Goal: Task Accomplishment & Management: Complete application form

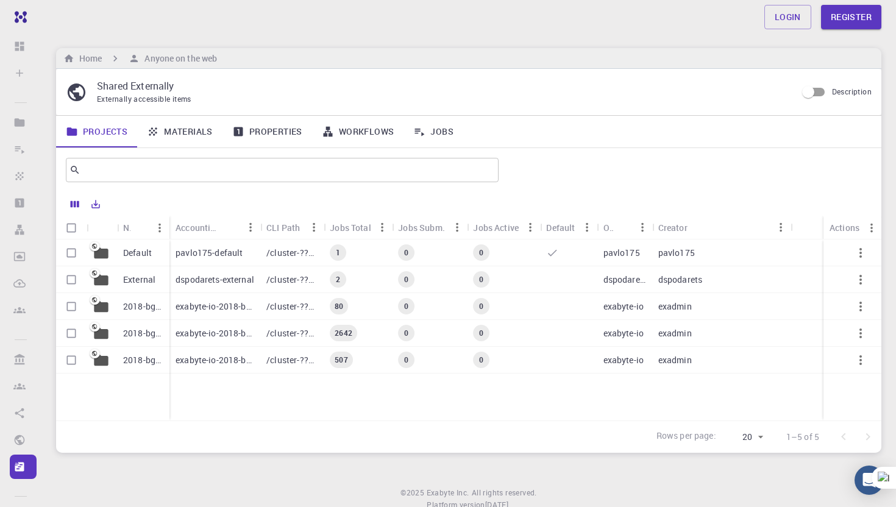
click at [181, 133] on link "Materials" at bounding box center [179, 132] width 85 height 32
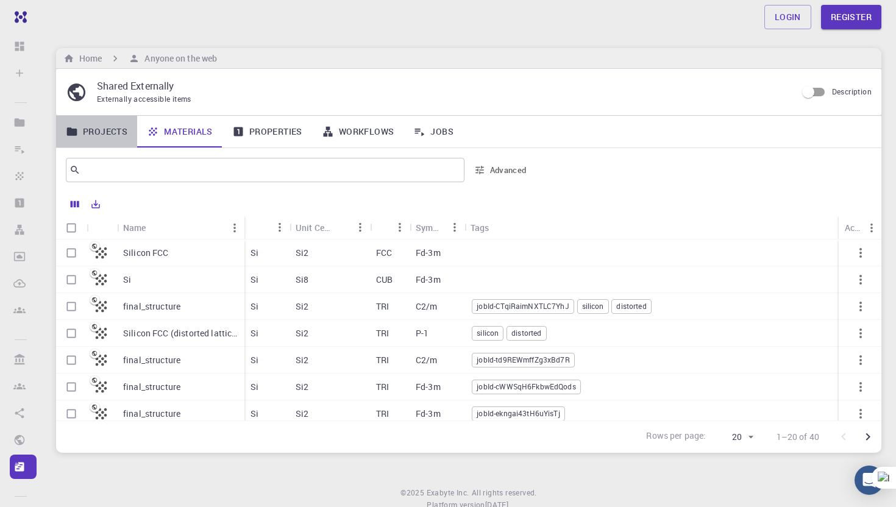
click at [106, 131] on link "Projects" at bounding box center [96, 132] width 81 height 32
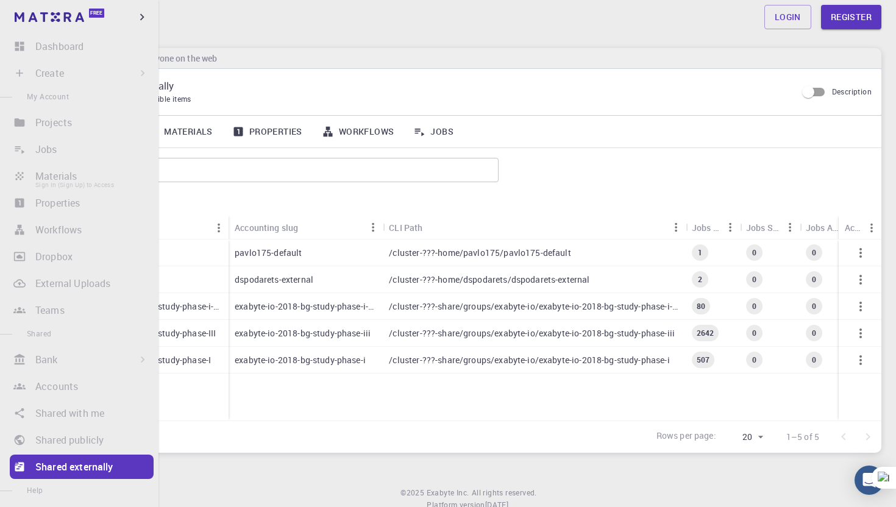
click at [66, 182] on li "Materials Sign In (Sign Up) to Access" at bounding box center [79, 176] width 159 height 24
click at [64, 181] on li "Materials Sign In (Sign Up) to Access" at bounding box center [79, 176] width 159 height 24
click at [59, 177] on li "Materials Sign In (Sign Up) to Access" at bounding box center [79, 176] width 159 height 24
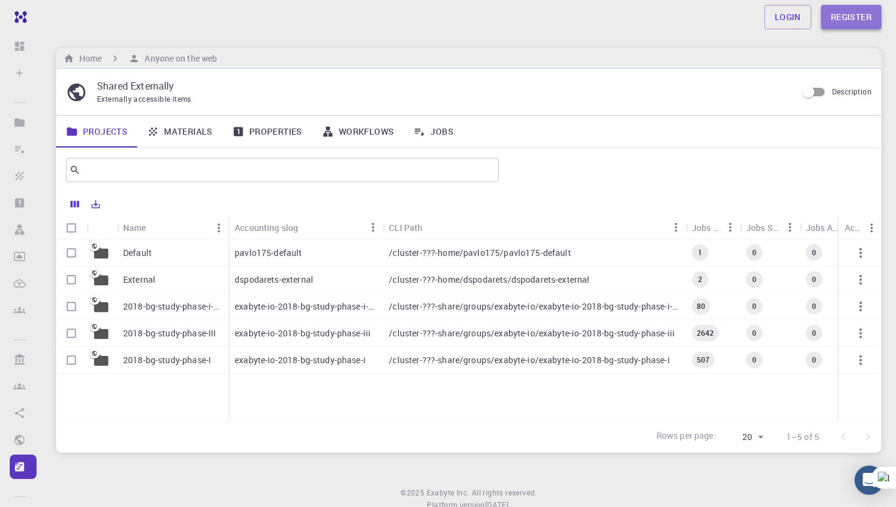
click at [871, 14] on link "Register" at bounding box center [851, 17] width 60 height 24
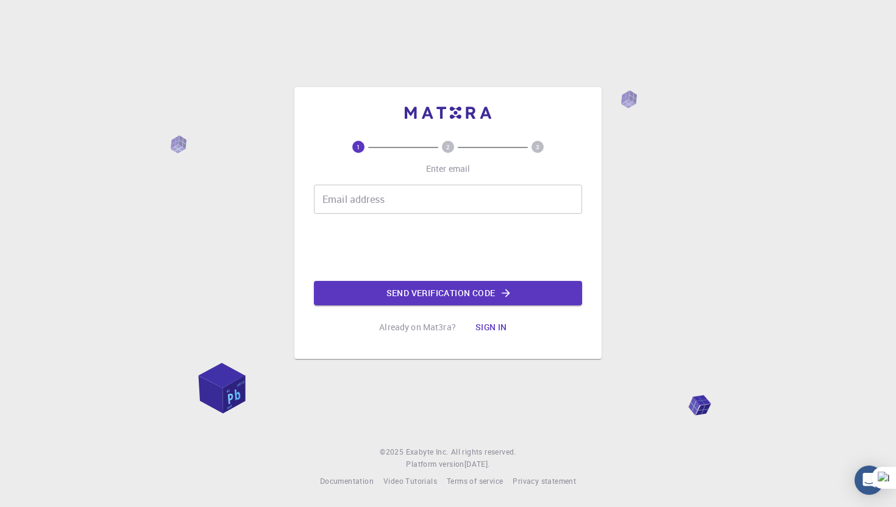
click at [412, 206] on input "Email address" at bounding box center [448, 199] width 268 height 29
type input "[EMAIL_ADDRESS][DOMAIN_NAME]"
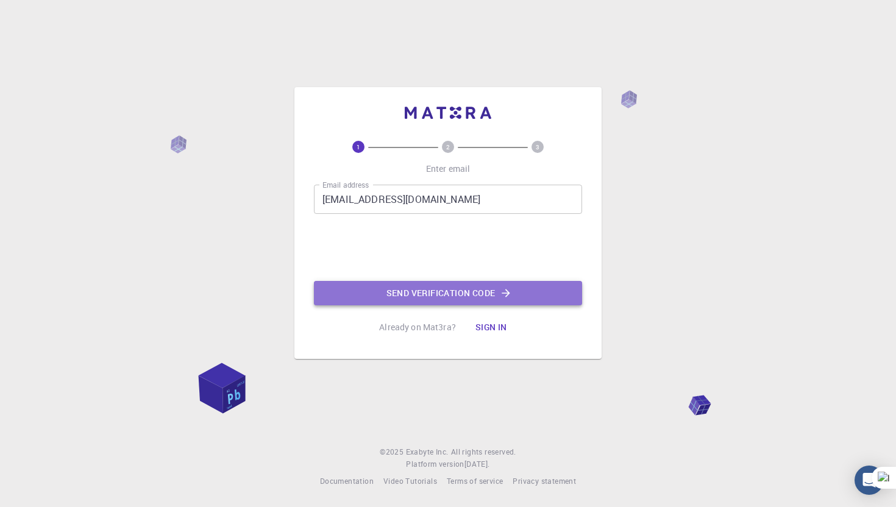
click at [431, 290] on button "Send verification code" at bounding box center [448, 293] width 268 height 24
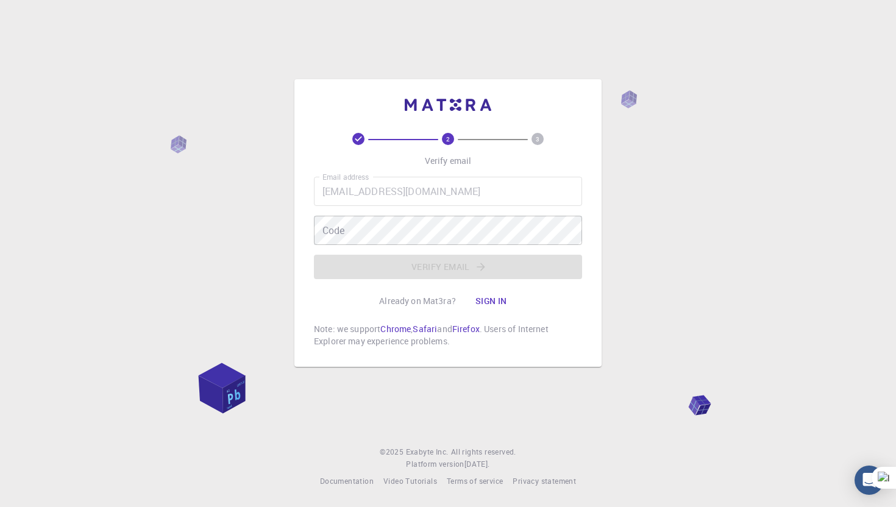
click at [512, 209] on div "Email address [EMAIL_ADDRESS][DOMAIN_NAME] Email address Code Code Verify email" at bounding box center [448, 228] width 268 height 102
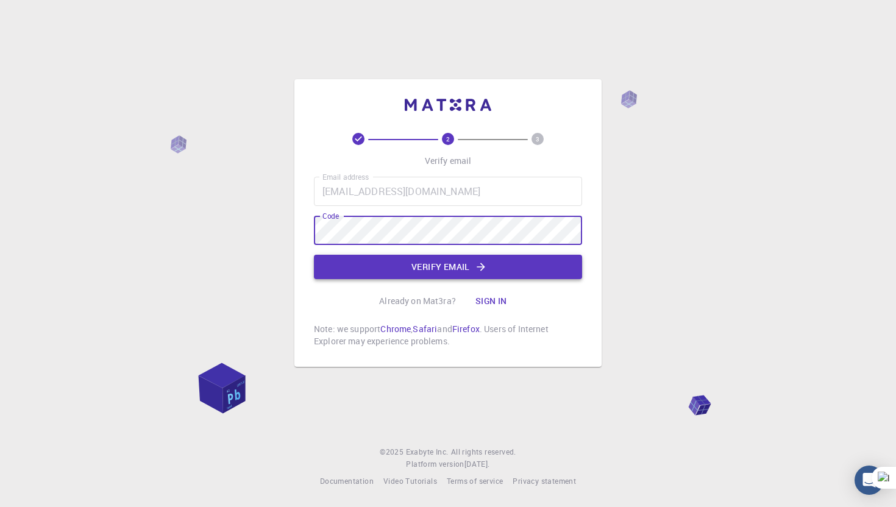
click at [487, 268] on button "Verify email" at bounding box center [448, 267] width 268 height 24
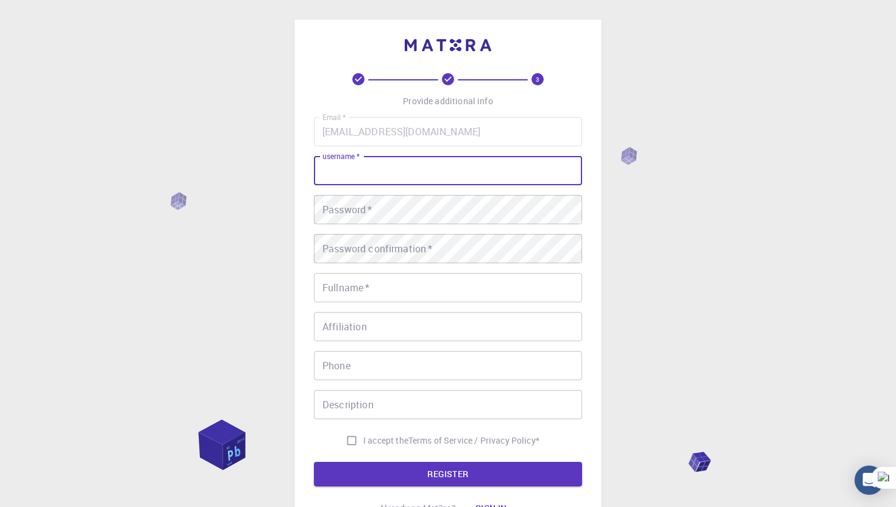
click at [432, 164] on input "username   *" at bounding box center [448, 170] width 268 height 29
type input "s"
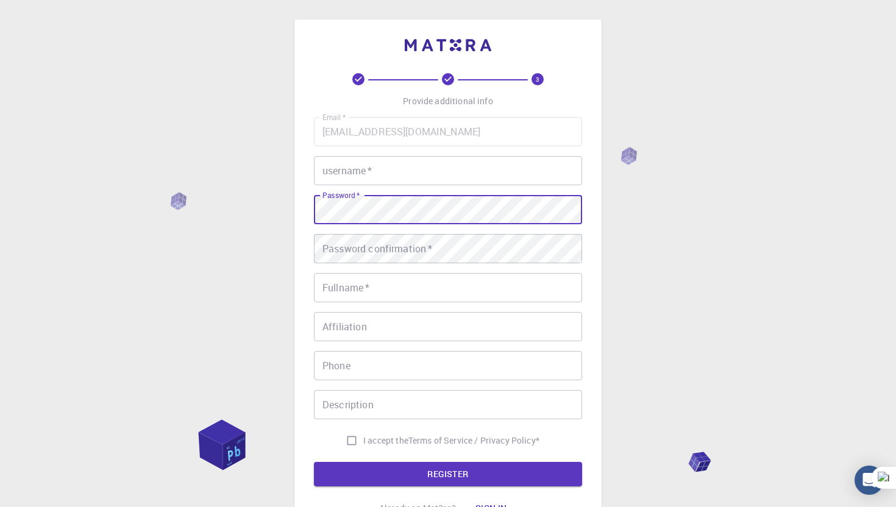
click at [442, 152] on div "Email   * [EMAIL_ADDRESS][DOMAIN_NAME] Email   * username   * username   * Pass…" at bounding box center [448, 284] width 268 height 335
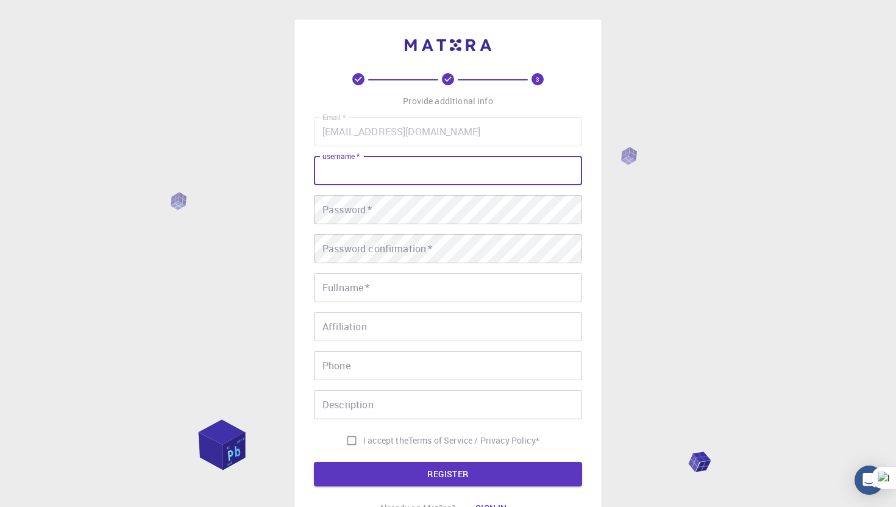
click at [430, 166] on input "username   *" at bounding box center [448, 170] width 268 height 29
click at [424, 179] on input "[PERSON_NAME]" at bounding box center [448, 170] width 268 height 29
type input "[PERSON_NAME]"
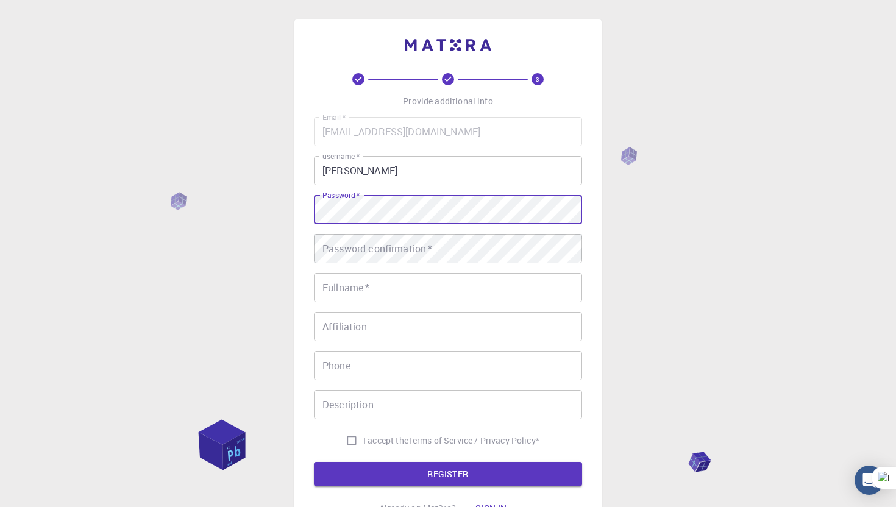
click at [263, 218] on div "3 Provide additional info Email   * [EMAIL_ADDRESS][DOMAIN_NAME] Email   * user…" at bounding box center [448, 310] width 896 height 621
click at [413, 243] on div "Password confirmation   * Password confirmation   *" at bounding box center [448, 248] width 268 height 29
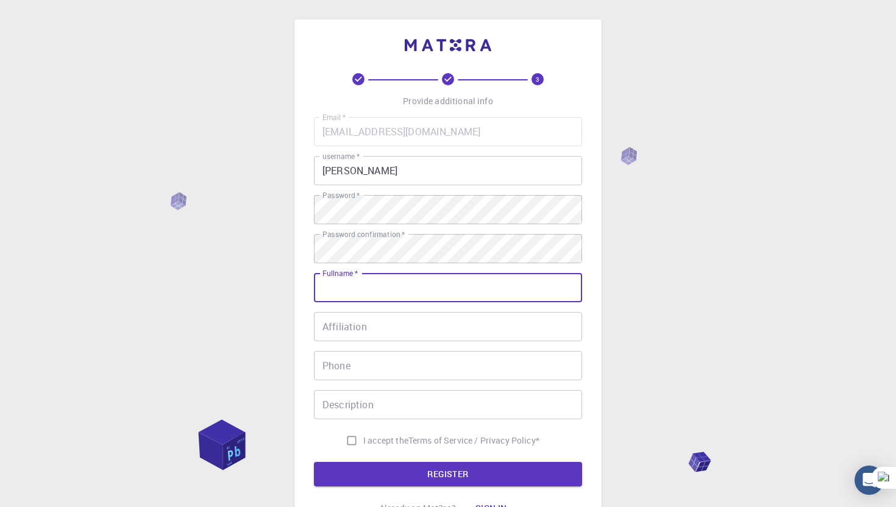
click at [426, 298] on input "Fullname   *" at bounding box center [448, 287] width 268 height 29
type input "[PERSON_NAME]"
click at [396, 338] on input "Affiliation" at bounding box center [448, 326] width 268 height 29
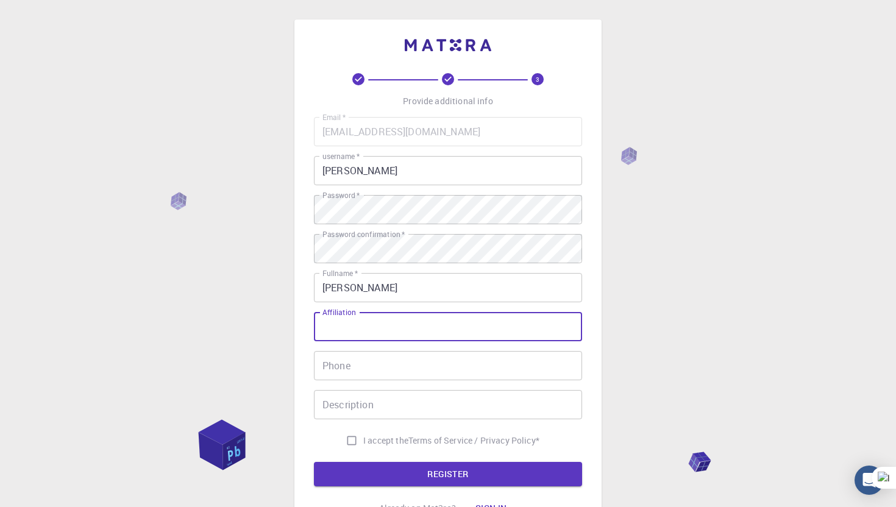
scroll to position [115, 0]
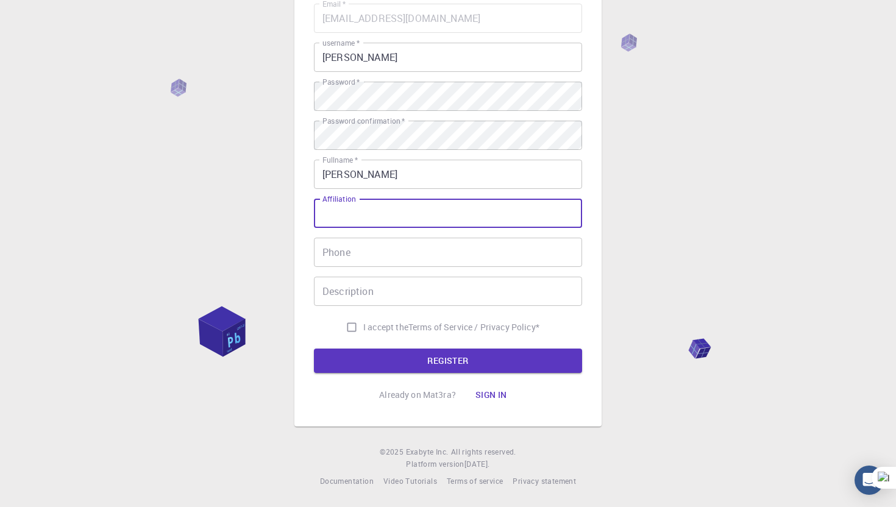
click at [354, 325] on input "I accept the Terms of Service / Privacy Policy *" at bounding box center [351, 327] width 23 height 23
checkbox input "true"
click at [388, 215] on input "Affiliation" at bounding box center [448, 213] width 268 height 29
type input "IIT [GEOGRAPHIC_DATA]"
click at [385, 242] on input "Phone" at bounding box center [448, 252] width 268 height 29
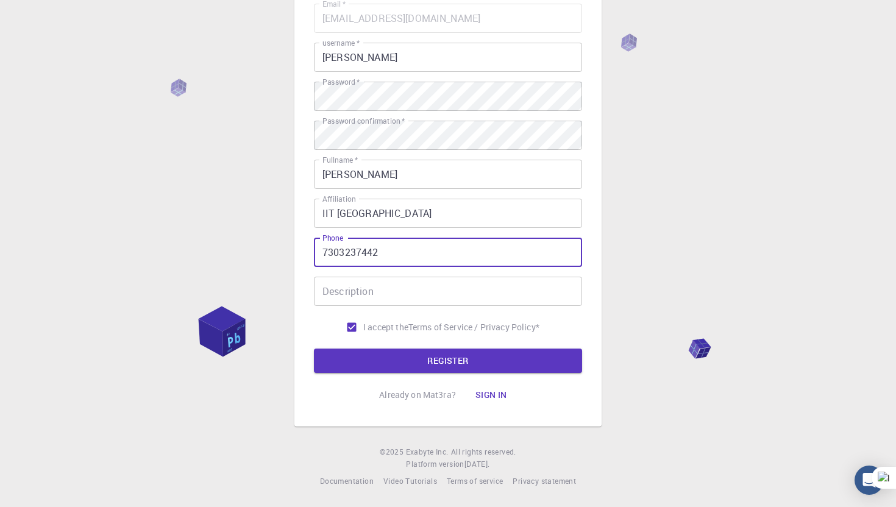
type input "7303237442"
click at [434, 277] on input "Description" at bounding box center [448, 291] width 268 height 29
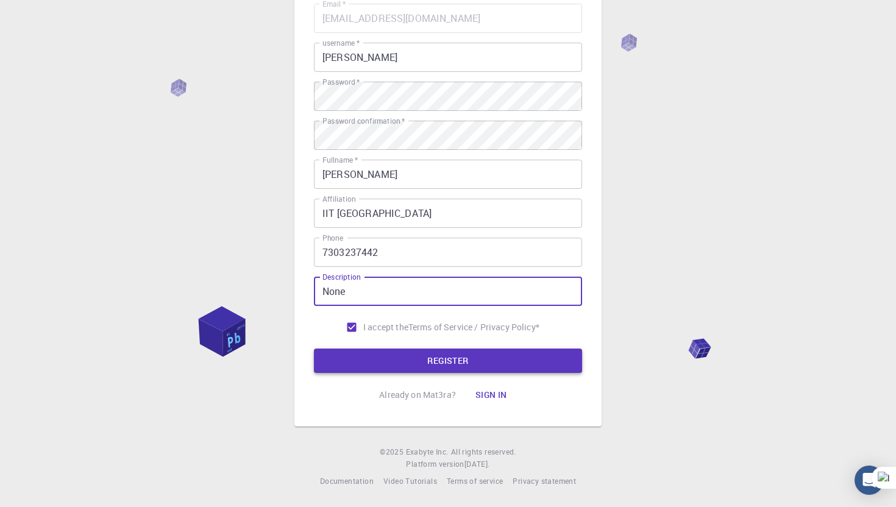
type input "None"
click at [437, 358] on button "REGISTER" at bounding box center [448, 361] width 268 height 24
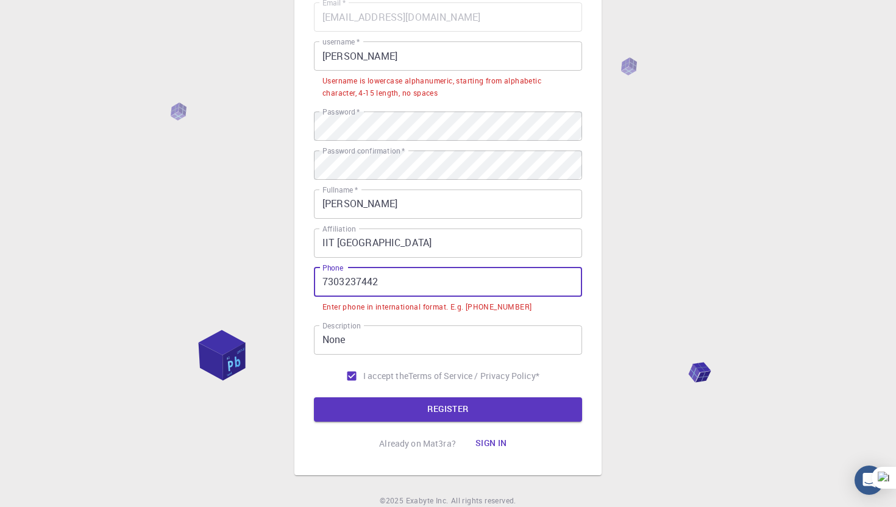
click at [399, 287] on input "7303237442" at bounding box center [448, 282] width 268 height 29
click at [321, 285] on input "7303237442" at bounding box center [448, 282] width 268 height 29
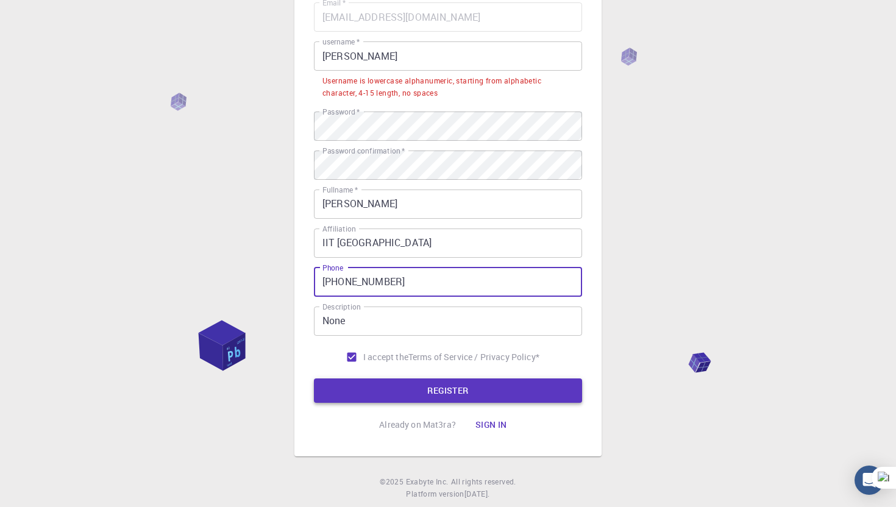
type input "[PHONE_NUMBER]"
click at [429, 387] on button "REGISTER" at bounding box center [448, 391] width 268 height 24
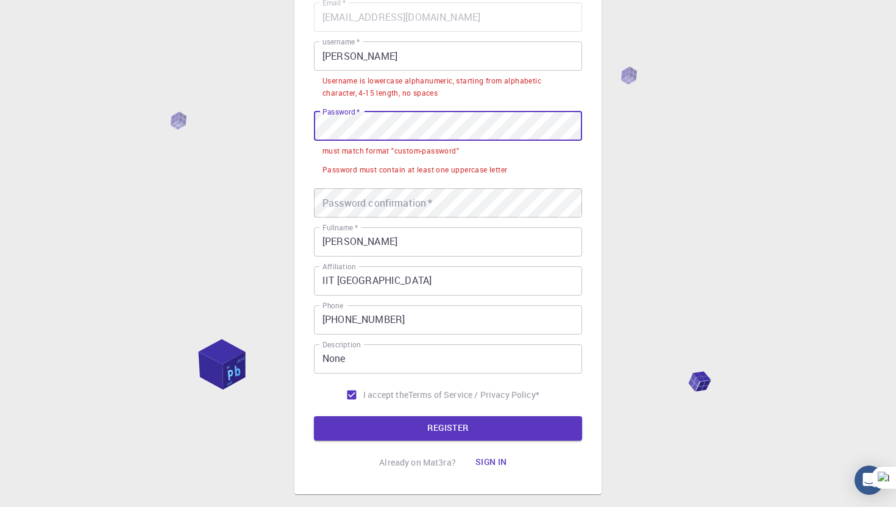
click at [218, 140] on div "3 Provide additional info Email   * [EMAIL_ADDRESS][DOMAIN_NAME] Email   * user…" at bounding box center [448, 229] width 896 height 689
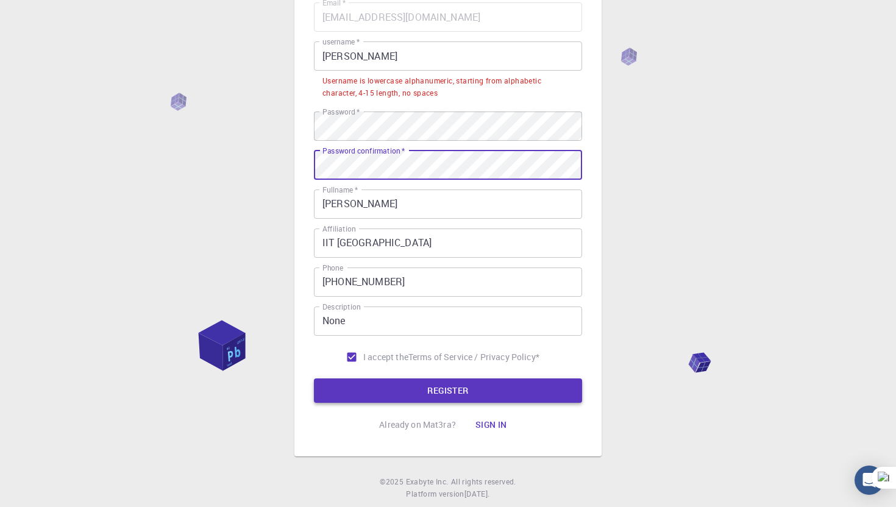
click at [472, 385] on button "REGISTER" at bounding box center [448, 391] width 268 height 24
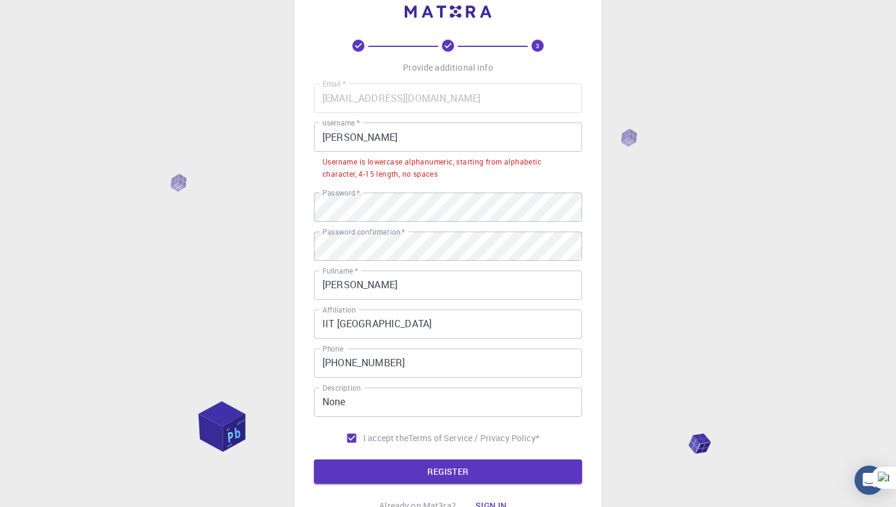
scroll to position [29, 0]
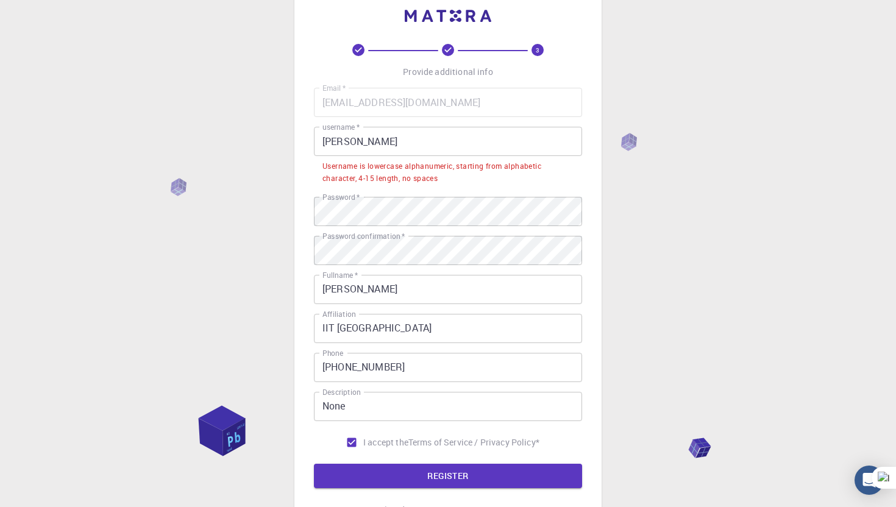
click at [440, 156] on li "Username is lowercase alphanumeric, starting from alphabetic character, 4-15 le…" at bounding box center [448, 171] width 268 height 31
click at [431, 143] on input "[PERSON_NAME]" at bounding box center [448, 141] width 268 height 29
click at [326, 141] on input "[PERSON_NAME]" at bounding box center [448, 141] width 268 height 29
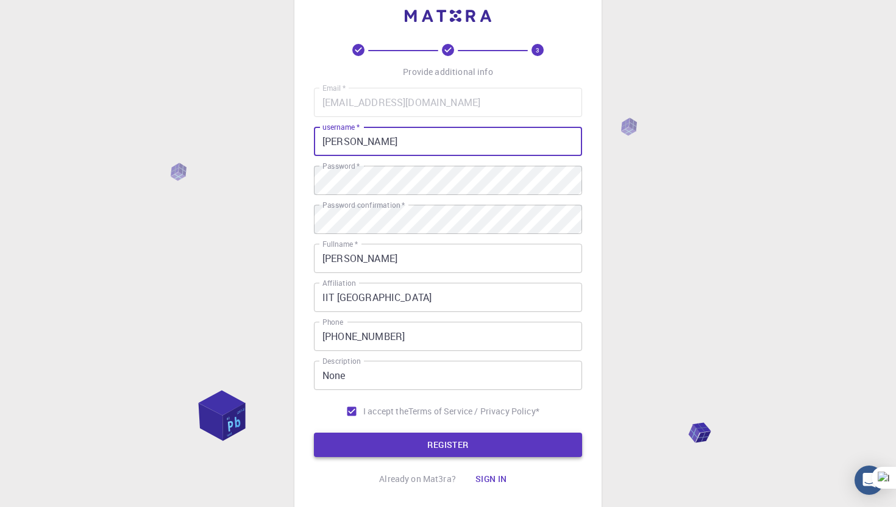
click at [438, 441] on button "REGISTER" at bounding box center [448, 445] width 268 height 24
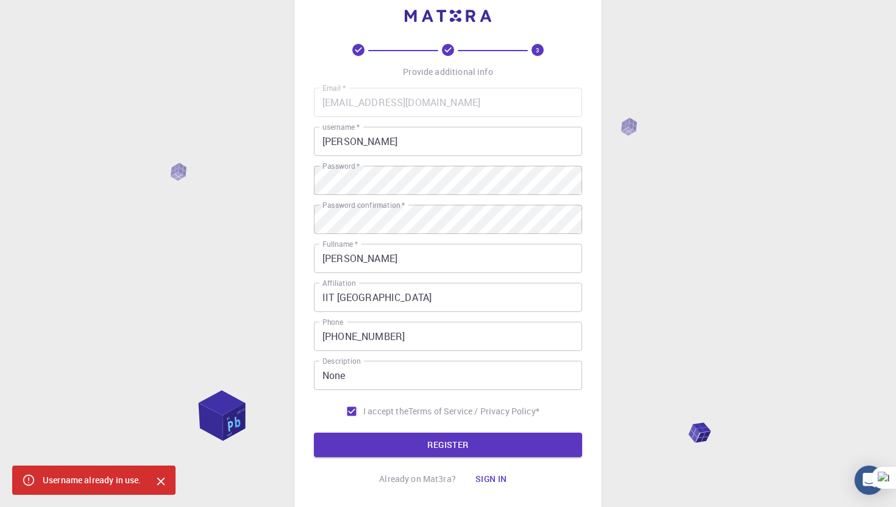
click at [420, 160] on div "Email   * [EMAIL_ADDRESS][DOMAIN_NAME] Email   * username   * [PERSON_NAME] use…" at bounding box center [448, 255] width 268 height 335
click at [422, 140] on input "[PERSON_NAME]" at bounding box center [448, 141] width 268 height 29
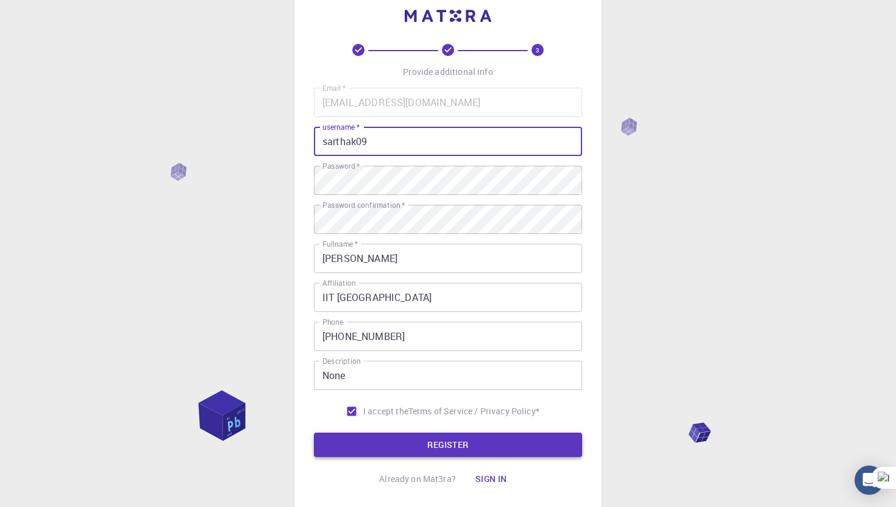
type input "sarthak09"
click at [496, 446] on button "REGISTER" at bounding box center [448, 445] width 268 height 24
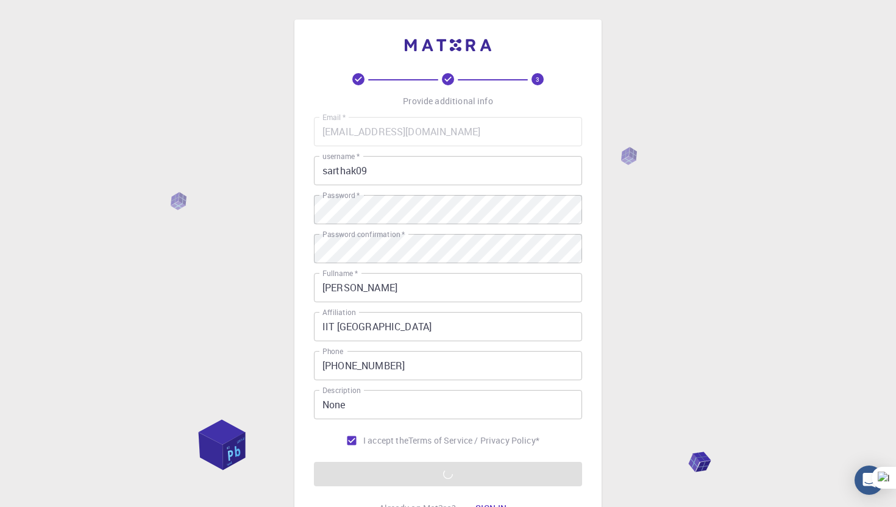
scroll to position [115, 0]
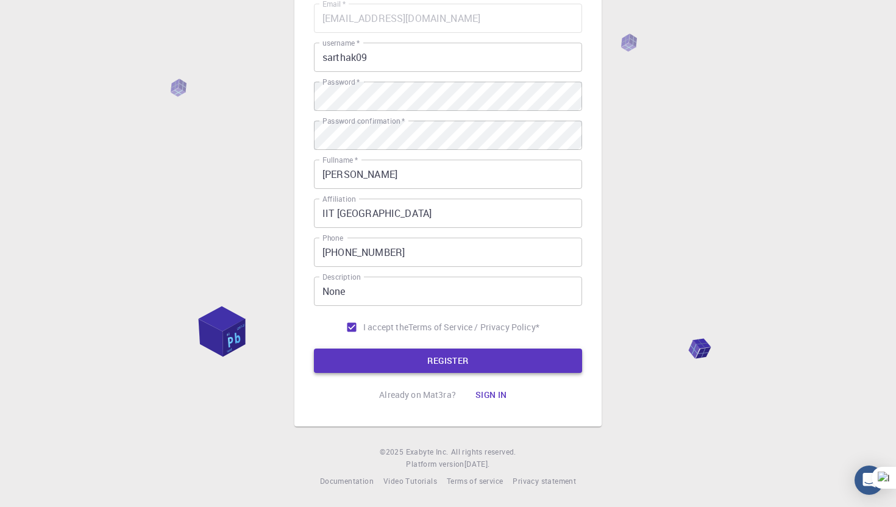
click at [465, 367] on button "REGISTER" at bounding box center [448, 361] width 268 height 24
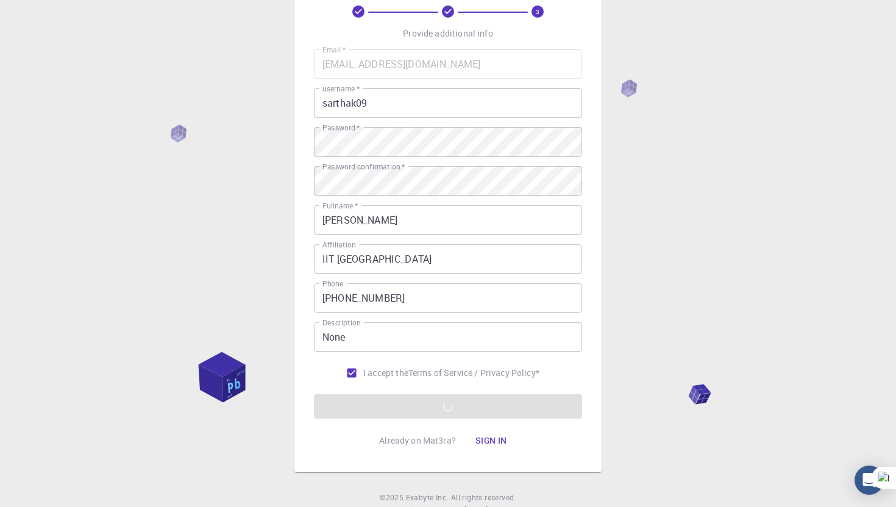
scroll to position [0, 0]
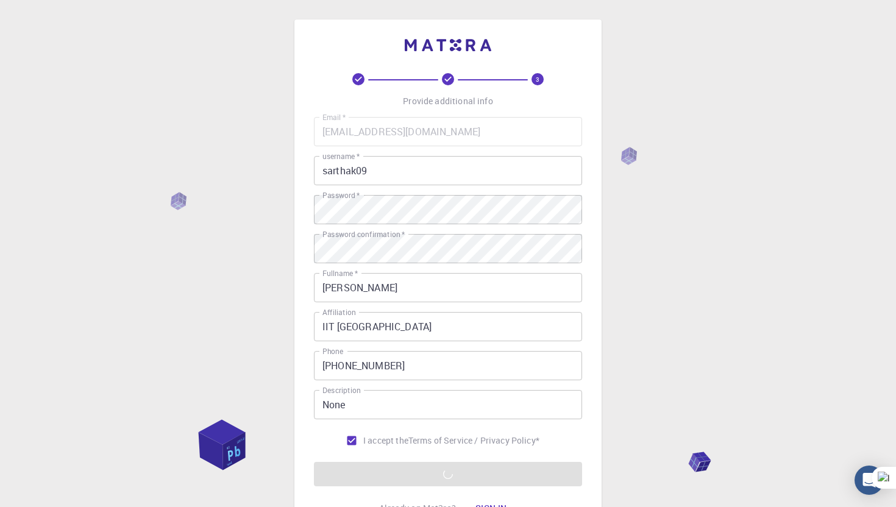
click at [836, 106] on div "3 Provide additional info Email   * [EMAIL_ADDRESS][DOMAIN_NAME] Email   * user…" at bounding box center [448, 310] width 896 height 621
